Goal: Task Accomplishment & Management: Complete application form

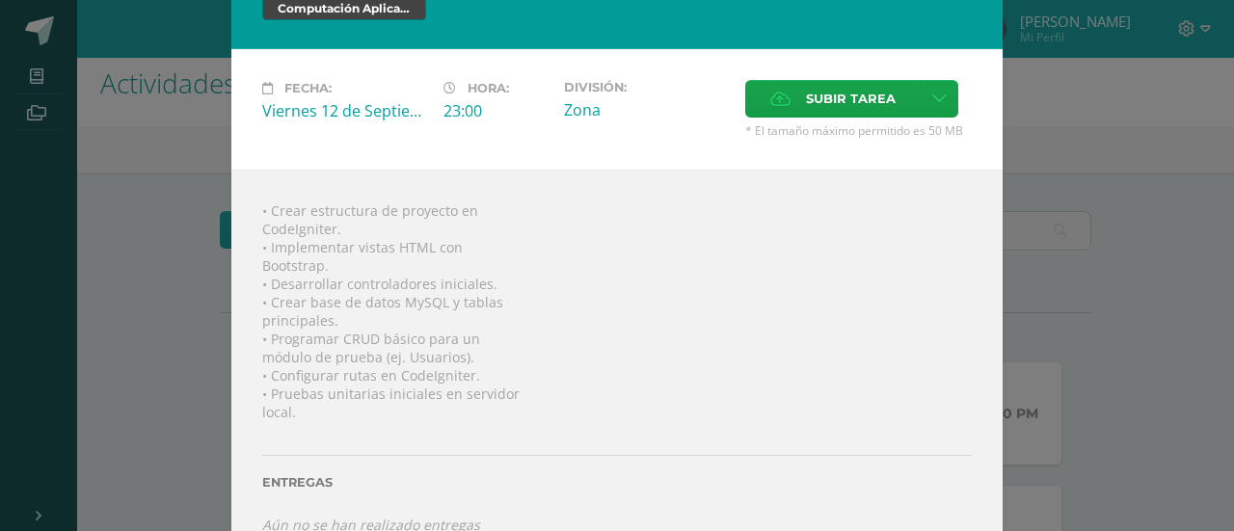
scroll to position [85, 0]
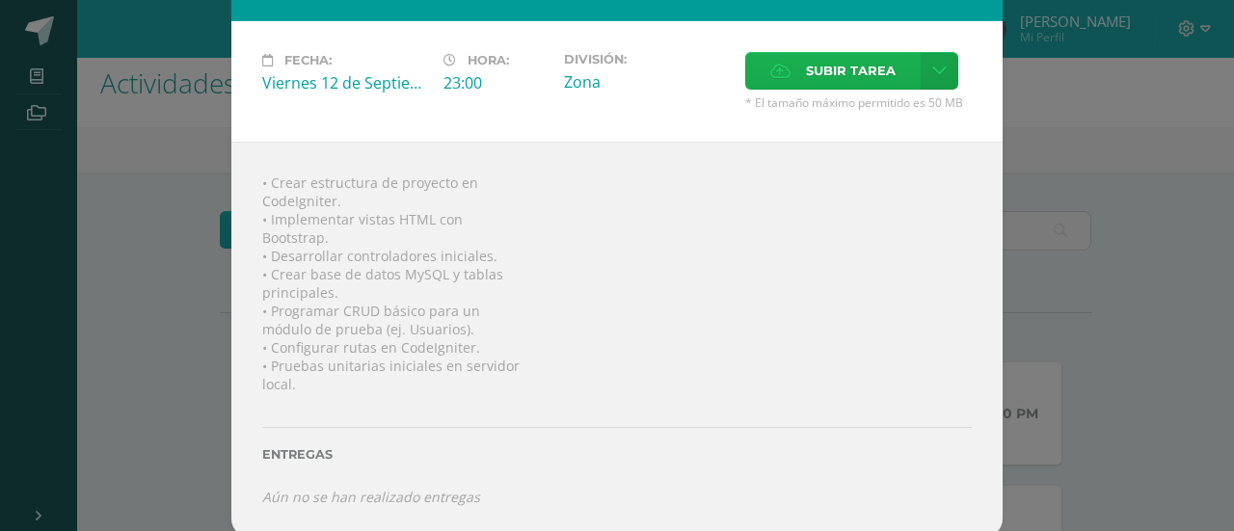
click at [821, 53] on span "Subir tarea" at bounding box center [851, 71] width 90 height 36
click at [0, 0] on input "Subir tarea" at bounding box center [0, 0] width 0 height 0
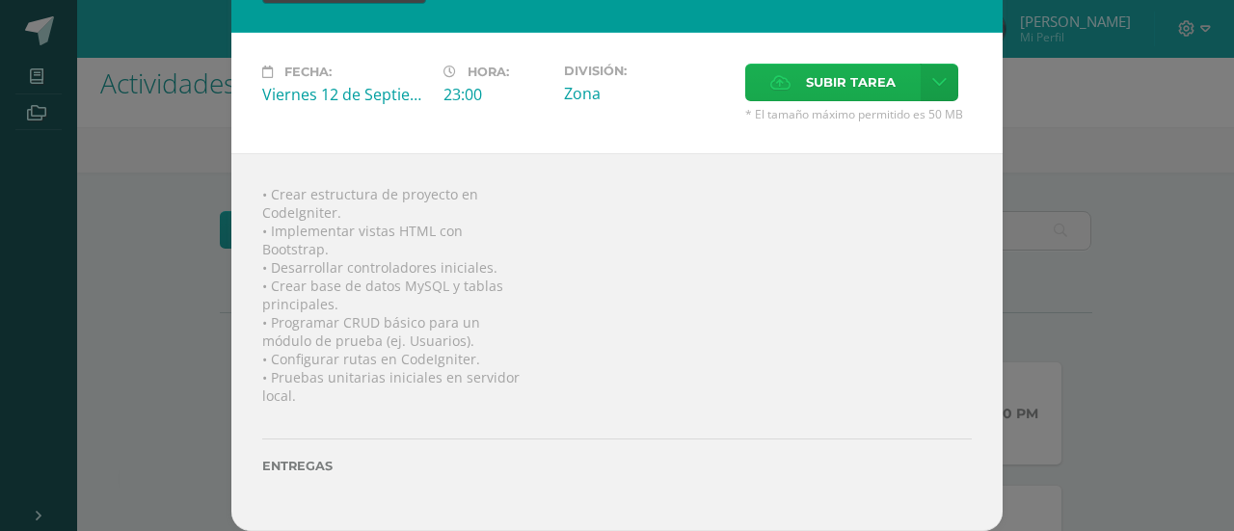
scroll to position [68, 0]
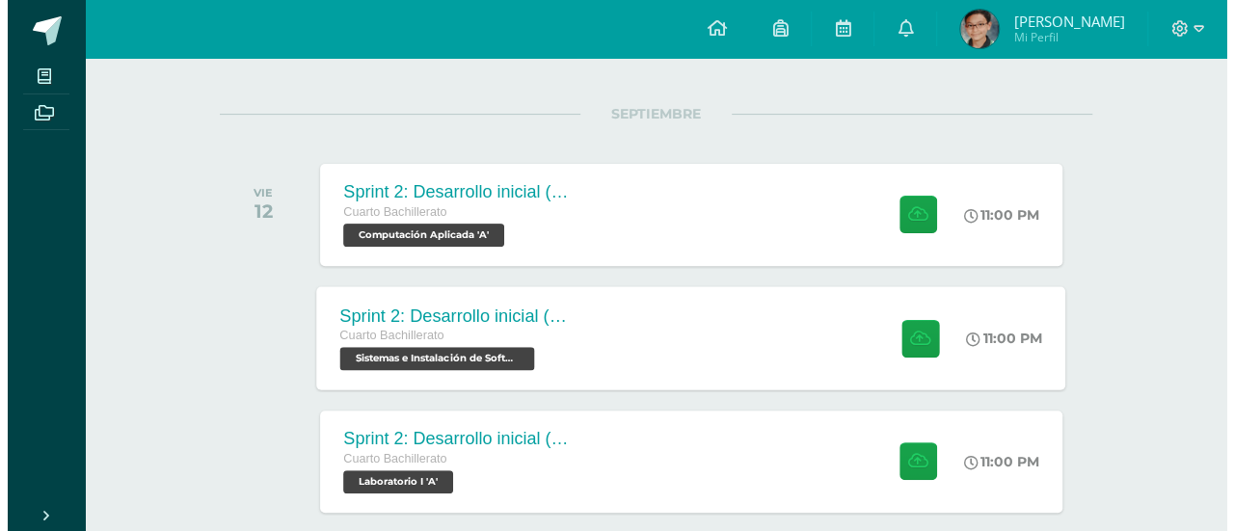
scroll to position [96, 0]
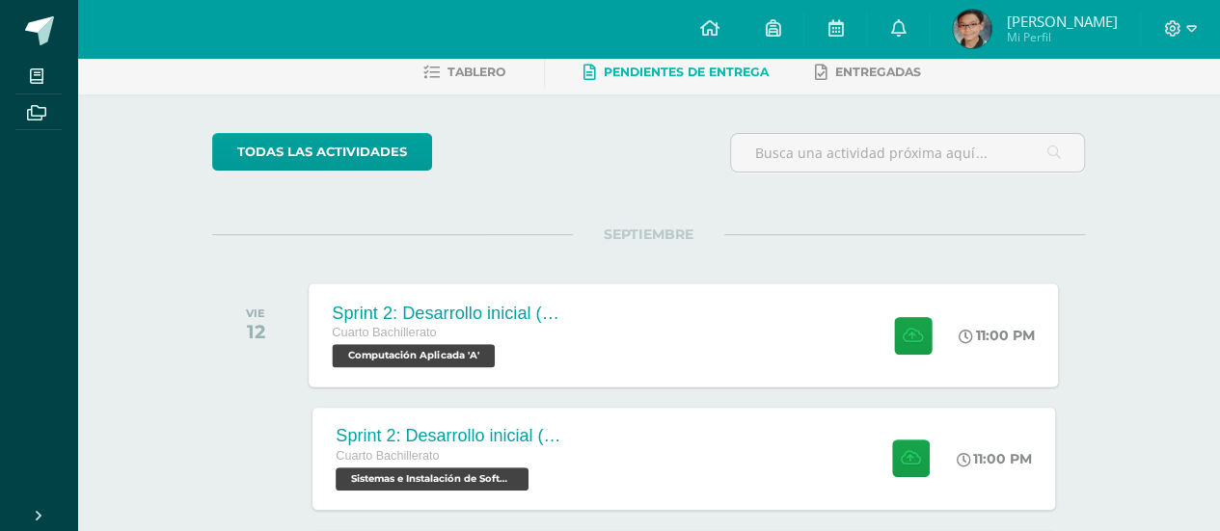
click at [648, 352] on div "Sprint 2: Desarrollo inicial (Semanas 3 y 4) Cuarto Bachillerato Computación Ap…" at bounding box center [684, 335] width 749 height 103
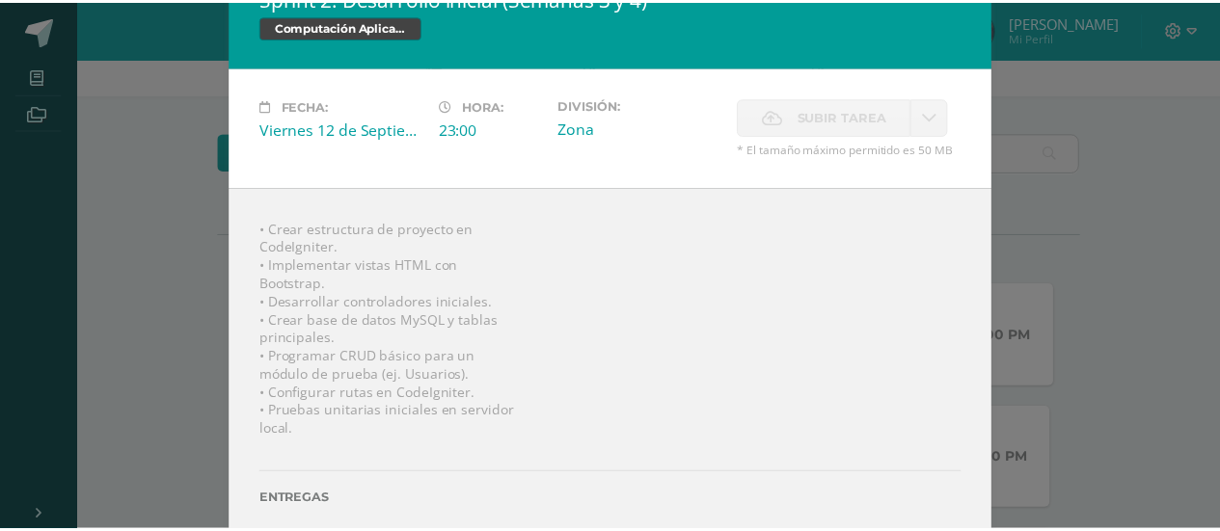
scroll to position [0, 0]
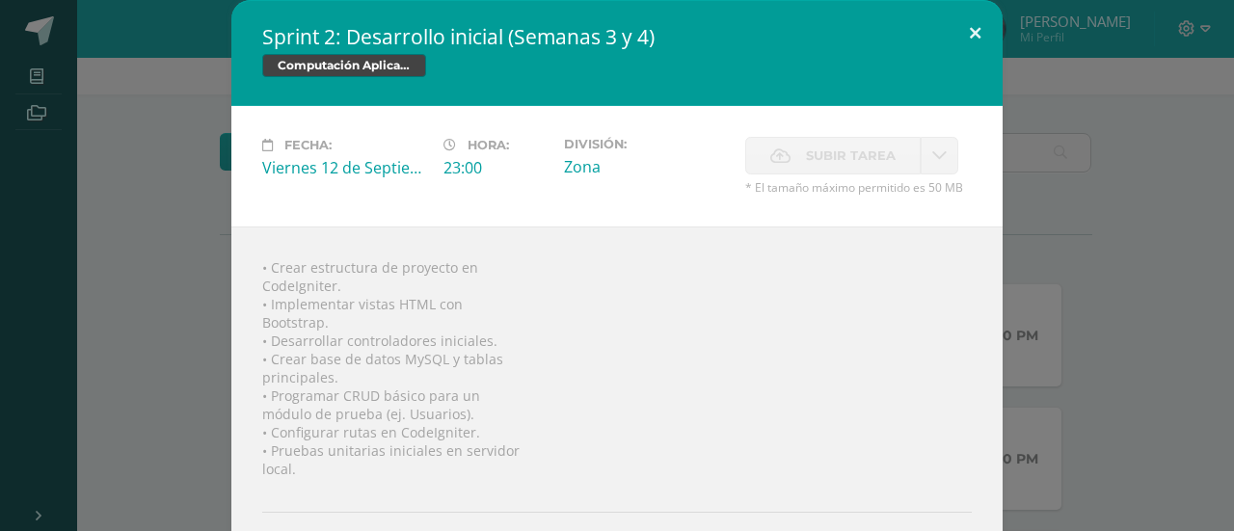
click at [966, 34] on button at bounding box center [975, 33] width 55 height 66
